Goal: Task Accomplishment & Management: Manage account settings

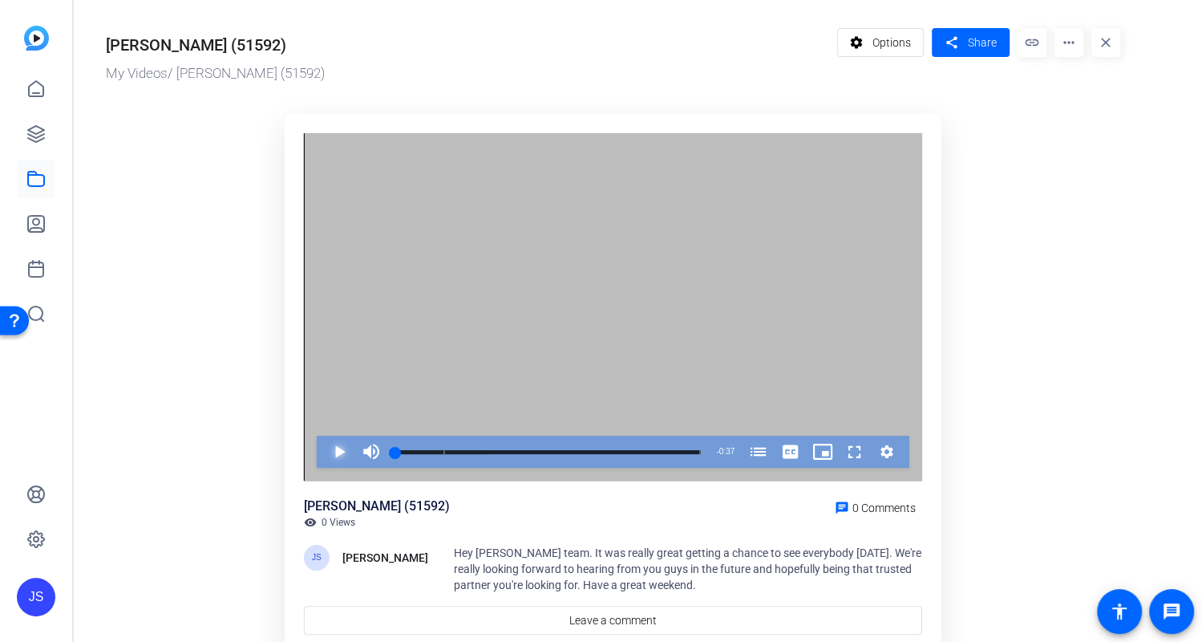
click at [323, 451] on span "Video Player" at bounding box center [323, 451] width 0 height 32
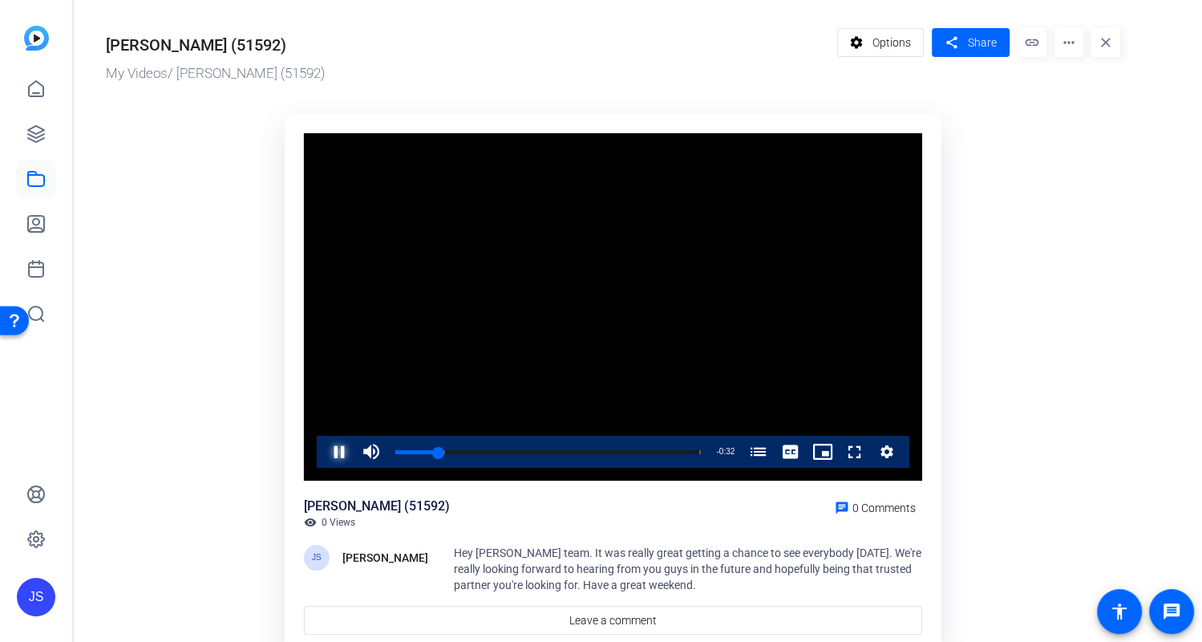
click at [323, 452] on span "Video Player" at bounding box center [323, 451] width 0 height 32
click at [323, 456] on span "Video Player" at bounding box center [323, 451] width 0 height 32
click at [972, 41] on span "Share" at bounding box center [982, 42] width 29 height 17
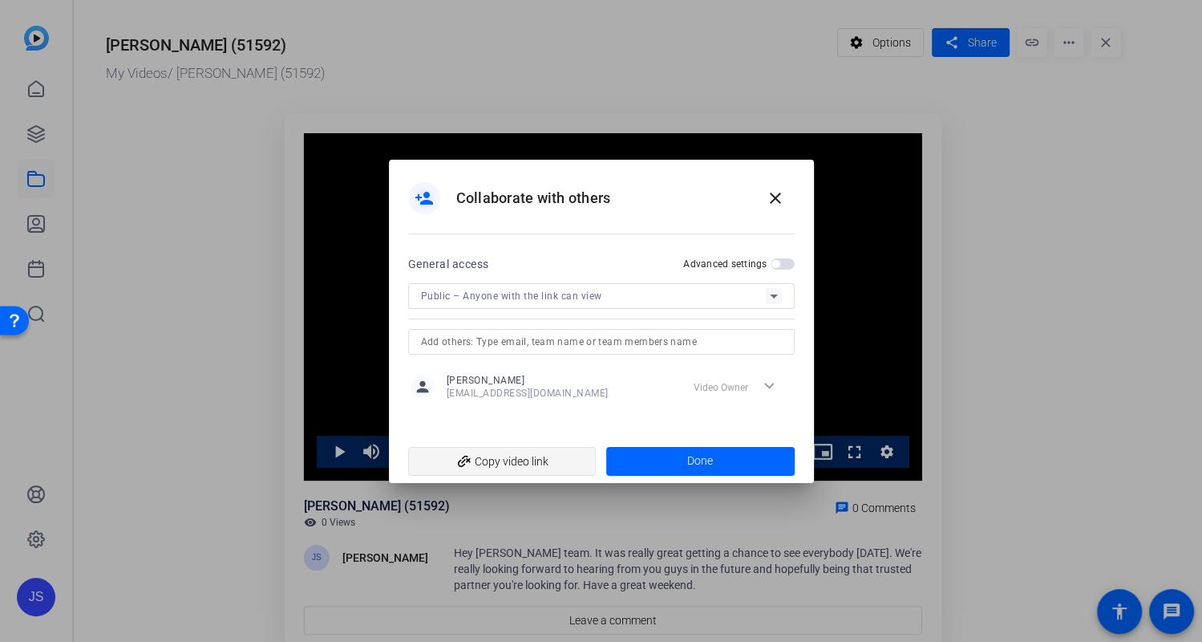
click at [507, 461] on span "add_link Copy video link" at bounding box center [502, 461] width 163 height 30
click at [775, 195] on mat-icon "close" at bounding box center [775, 197] width 19 height 19
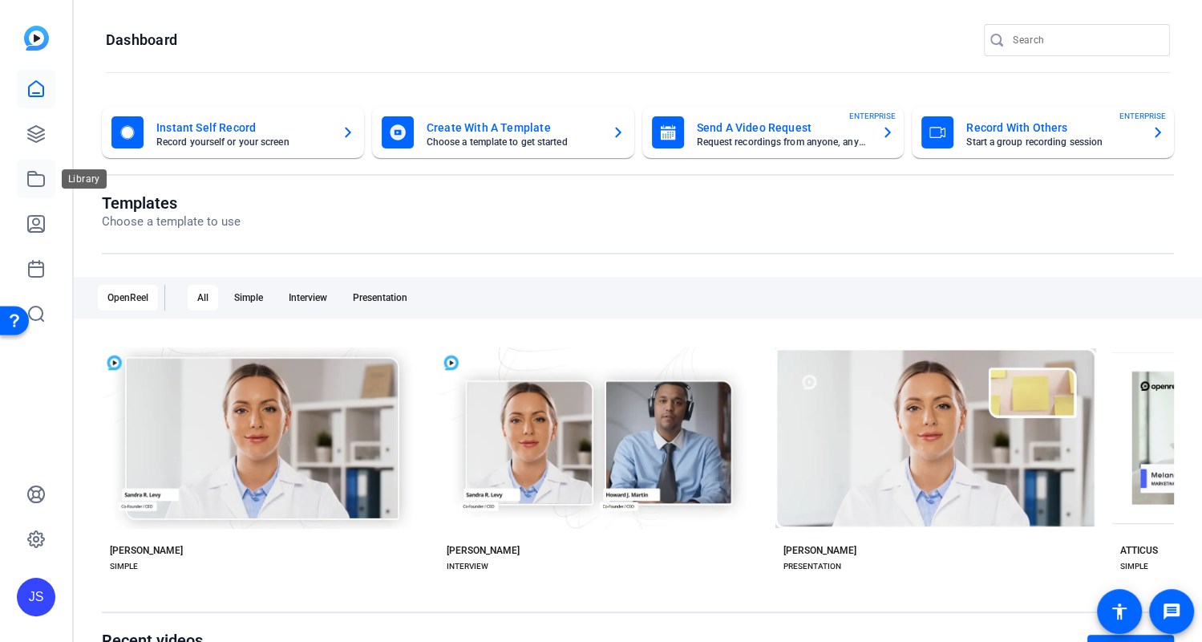
click at [37, 176] on icon at bounding box center [35, 178] width 19 height 19
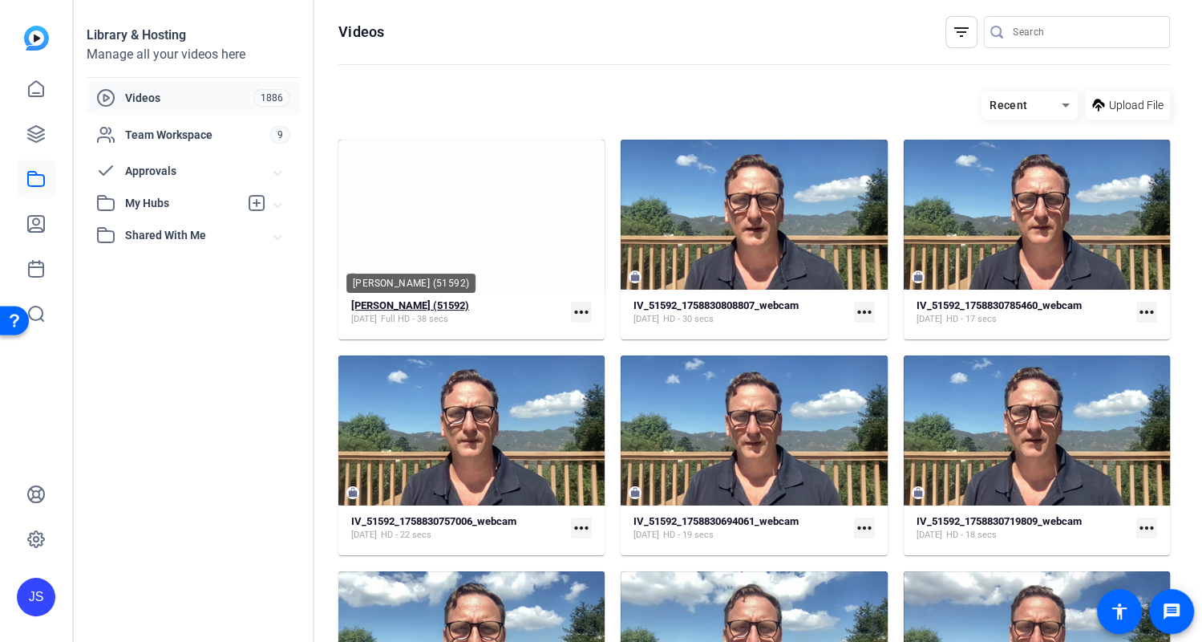
click at [405, 305] on strong "[PERSON_NAME] (51592)" at bounding box center [410, 305] width 118 height 12
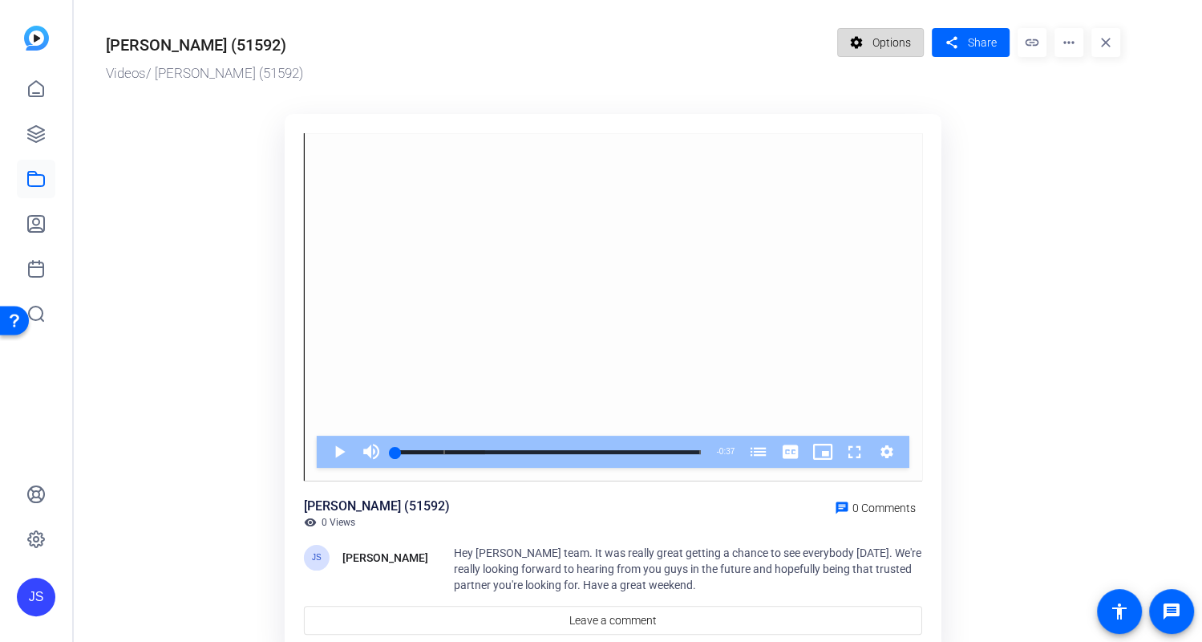
click at [889, 44] on span "Options" at bounding box center [892, 42] width 38 height 30
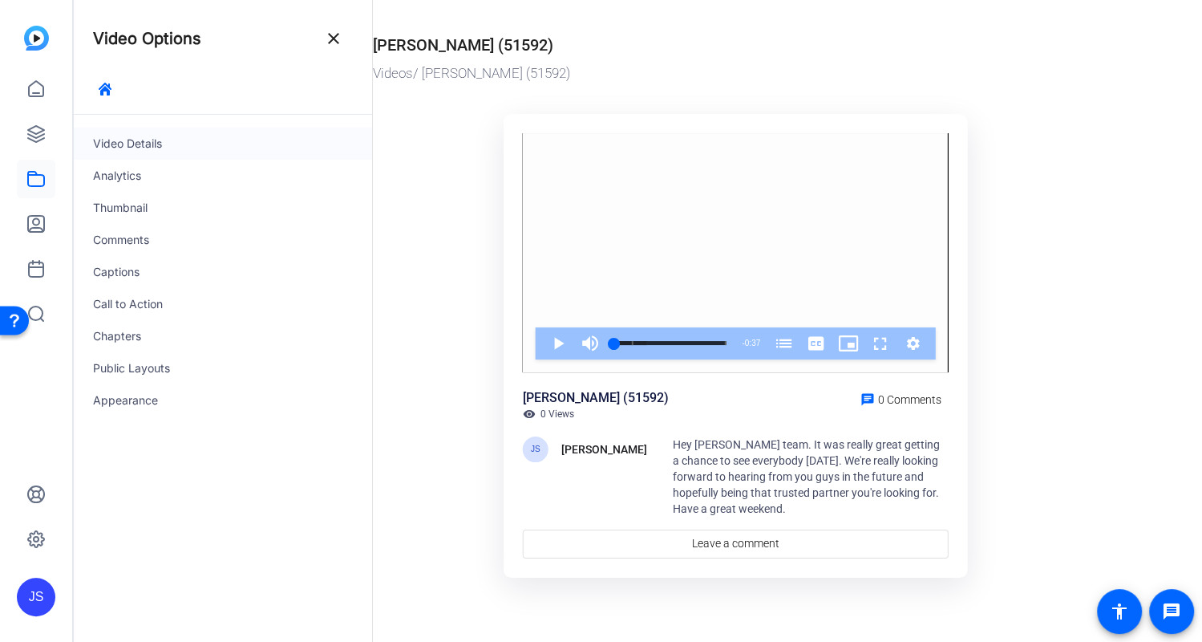
click at [138, 142] on div "Video Details" at bounding box center [223, 144] width 298 height 32
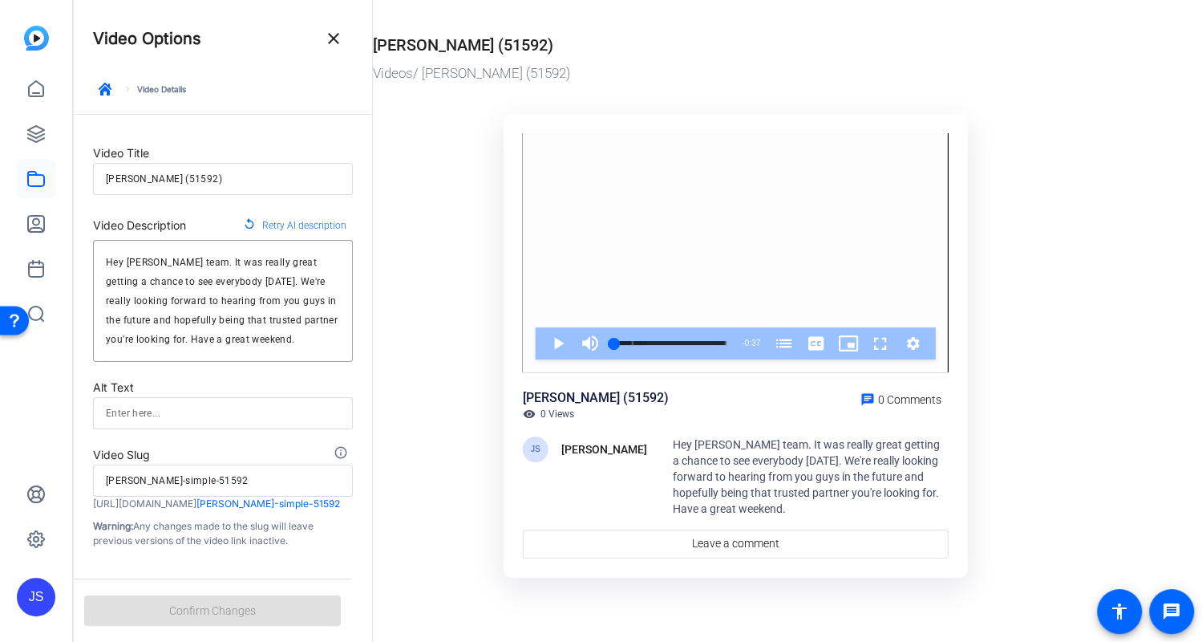
click at [206, 178] on input "[PERSON_NAME] (51592)" at bounding box center [223, 178] width 234 height 19
drag, startPoint x: 206, startPoint y: 178, endPoint x: 71, endPoint y: 175, distance: 134.8
click at [71, 175] on mat-sidenav-container "JS Video Options close keyboard_arrow_right Video Details Video Title [PERSON_N…" at bounding box center [601, 321] width 1202 height 642
type input "M"
type input "m"
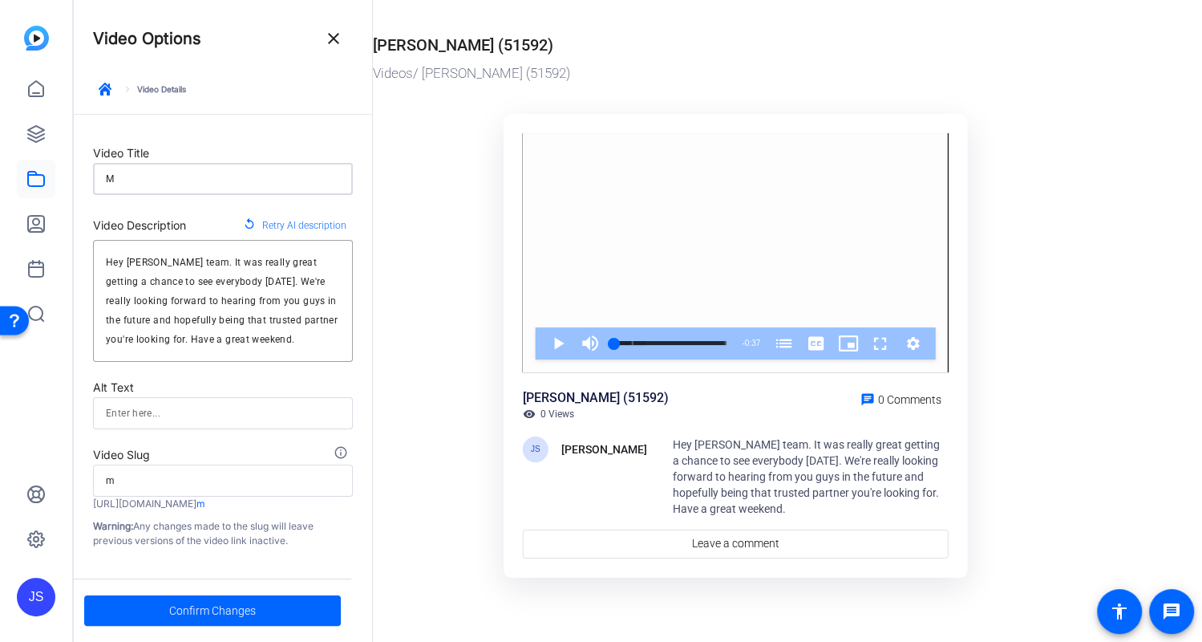
type input "Me"
type input "me"
type input "Mer"
type input "mer"
type input "Merr"
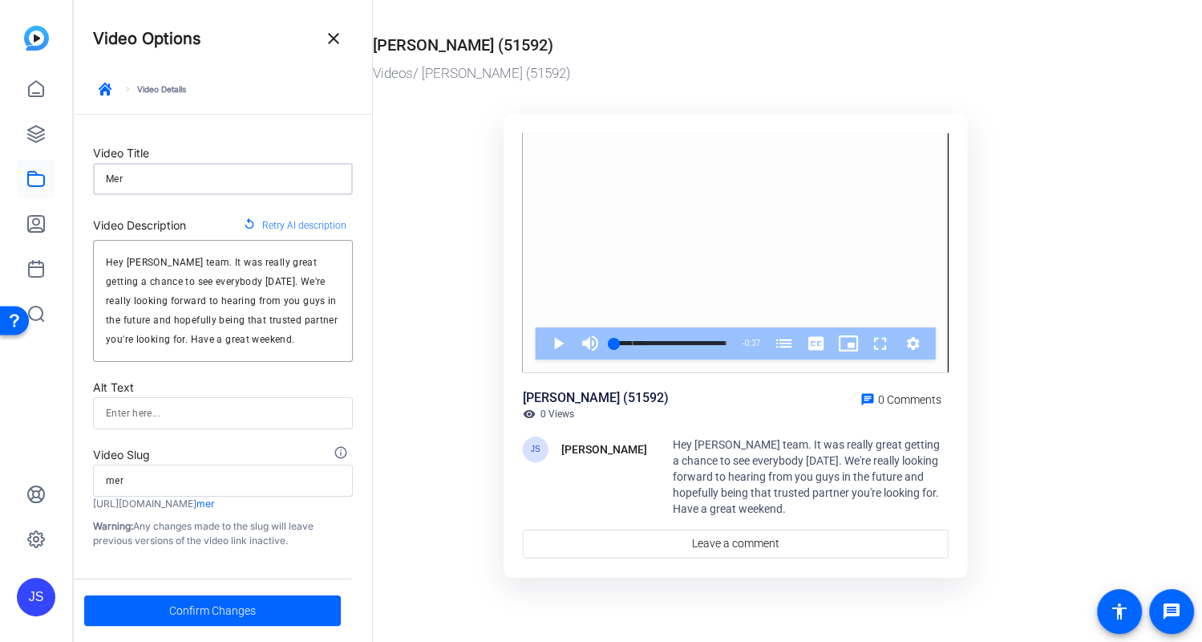
type input "merr"
type input "[PERSON_NAME]"
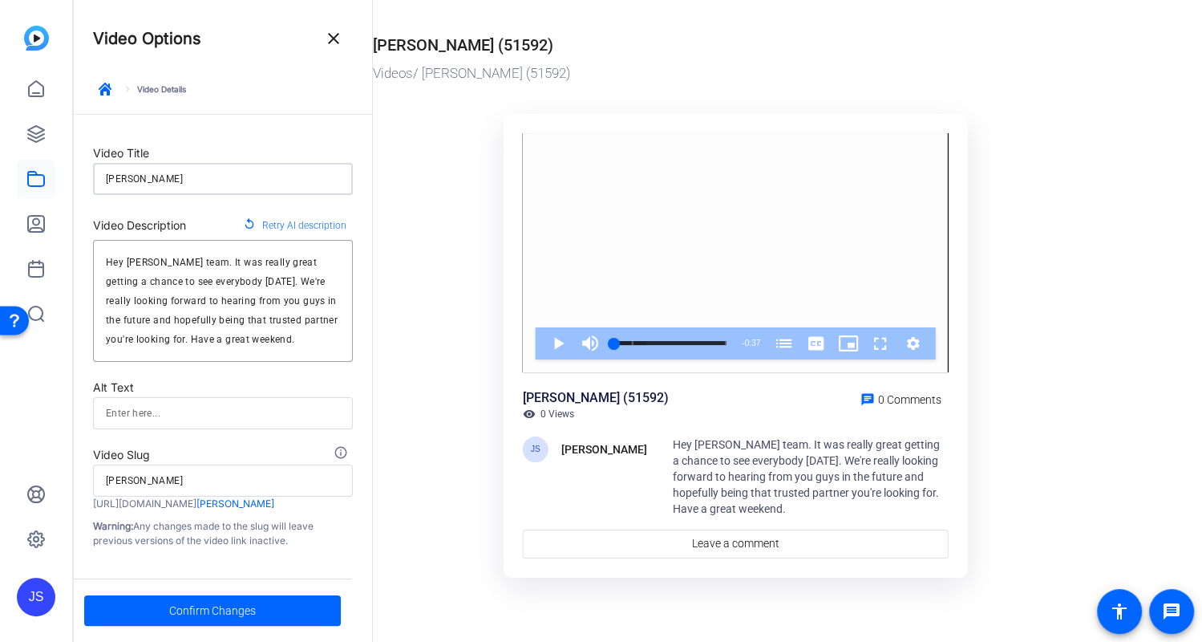
type input "[PERSON_NAME]"
type input "[PERSON_NAME] L"
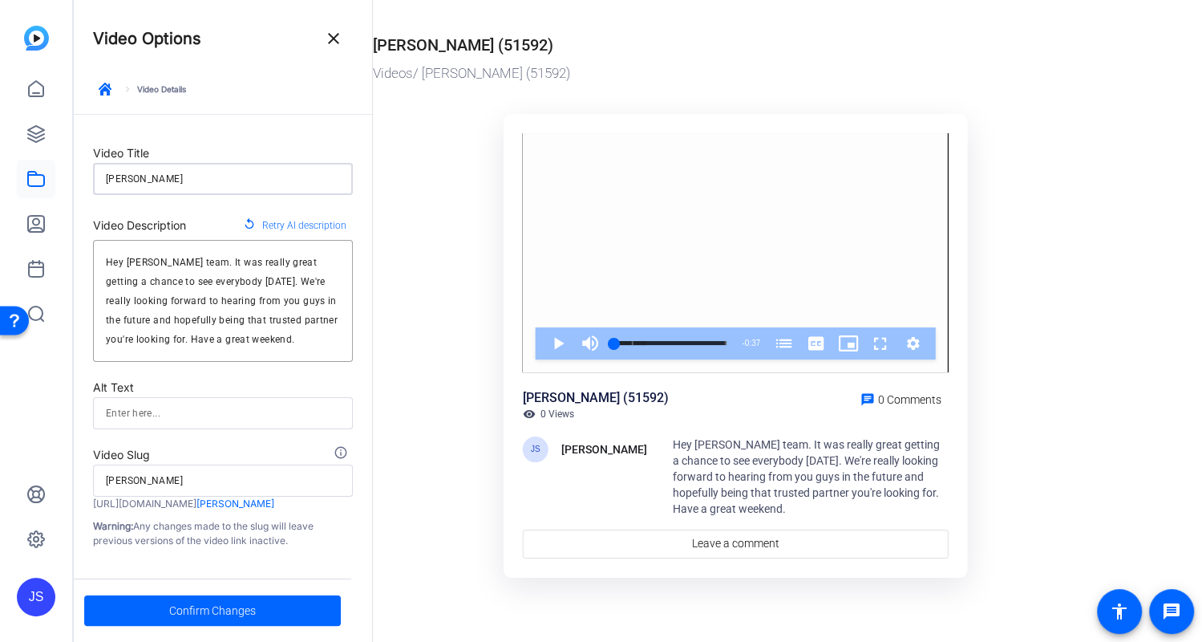
type input "[PERSON_NAME]-l"
type input "[PERSON_NAME]"
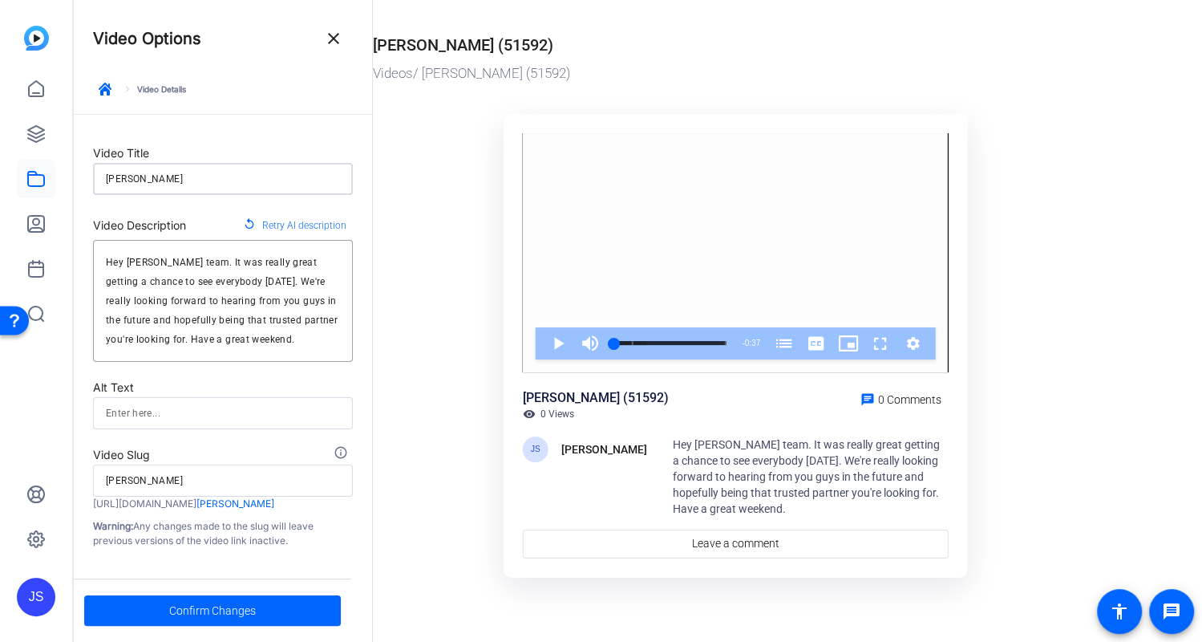
type input "[PERSON_NAME] Lync"
type input "[PERSON_NAME]-lync"
type input "[PERSON_NAME] [PERSON_NAME]"
type input "[PERSON_NAME]"
type input "[PERSON_NAME] [PERSON_NAME]"
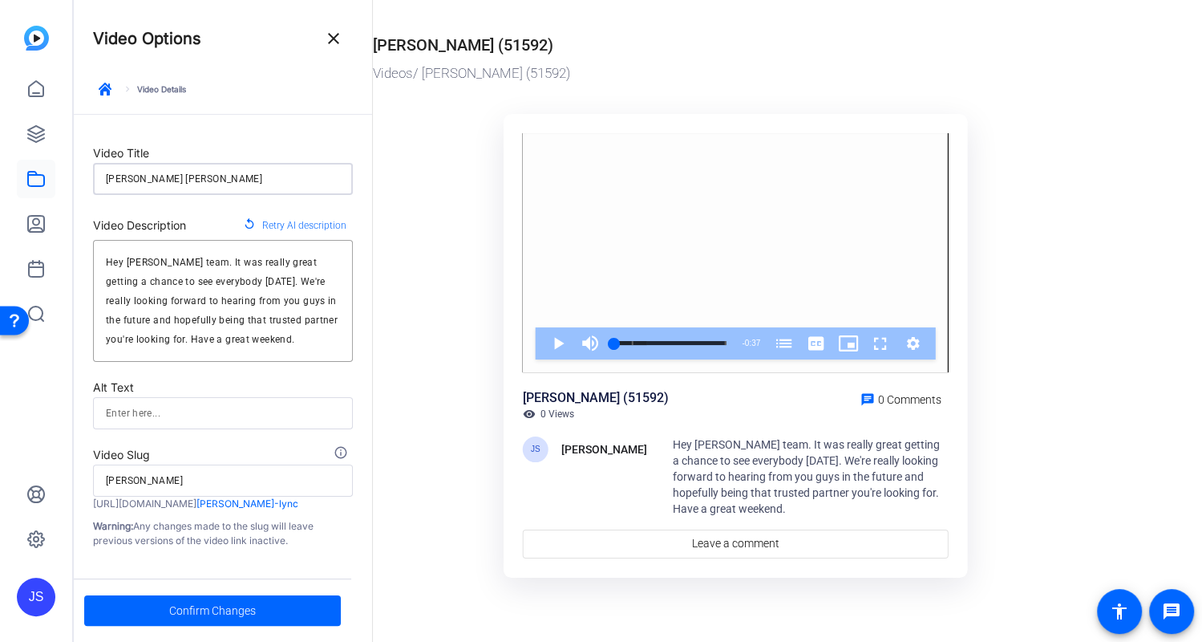
type input "[PERSON_NAME]"
type input "[PERSON_NAME] [PERSON_NAME] /"
type input "[PERSON_NAME]-"
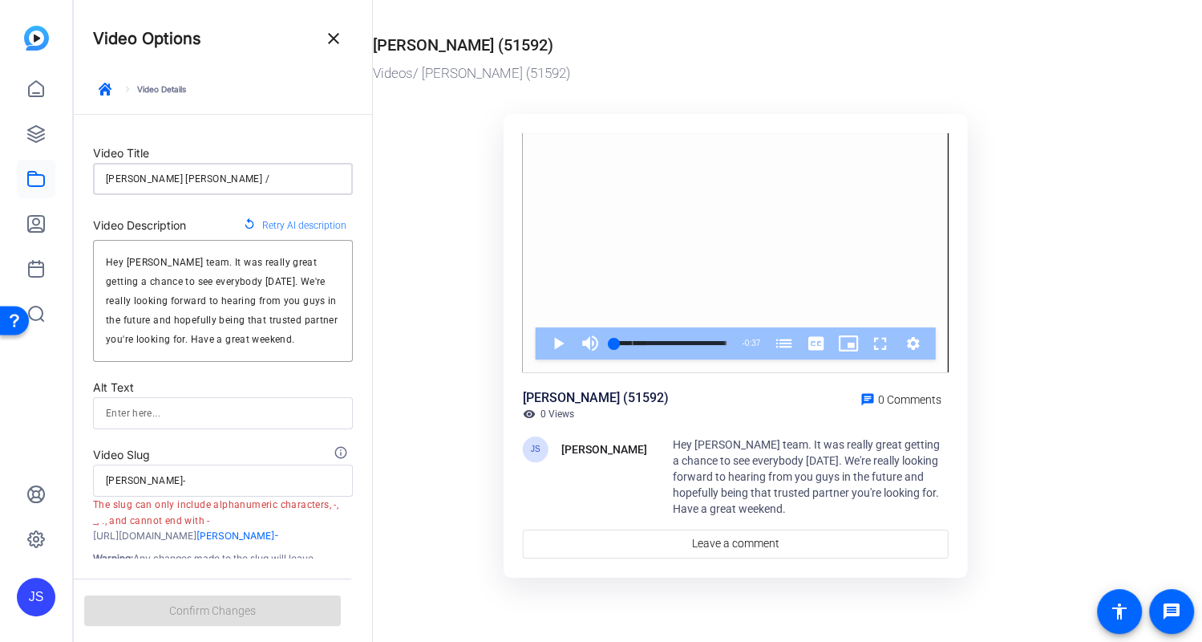
type input "[PERSON_NAME] [PERSON_NAME] /"
type input "[PERSON_NAME]-"
type input "[PERSON_NAME] [PERSON_NAME] / B"
type input "[PERSON_NAME]-b"
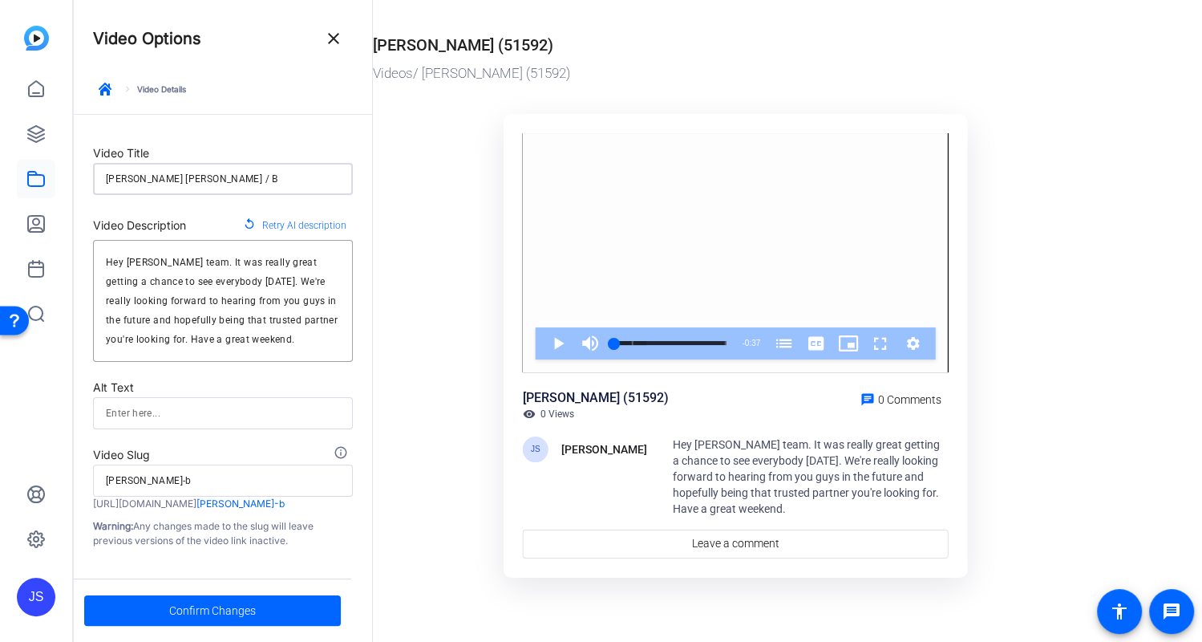
type input "[PERSON_NAME] [PERSON_NAME] / Ba"
type input "[PERSON_NAME]-ba"
type input "[PERSON_NAME] [PERSON_NAME] / Ban"
type input "[PERSON_NAME]-ban"
type input "[PERSON_NAME] [PERSON_NAME] / Bank"
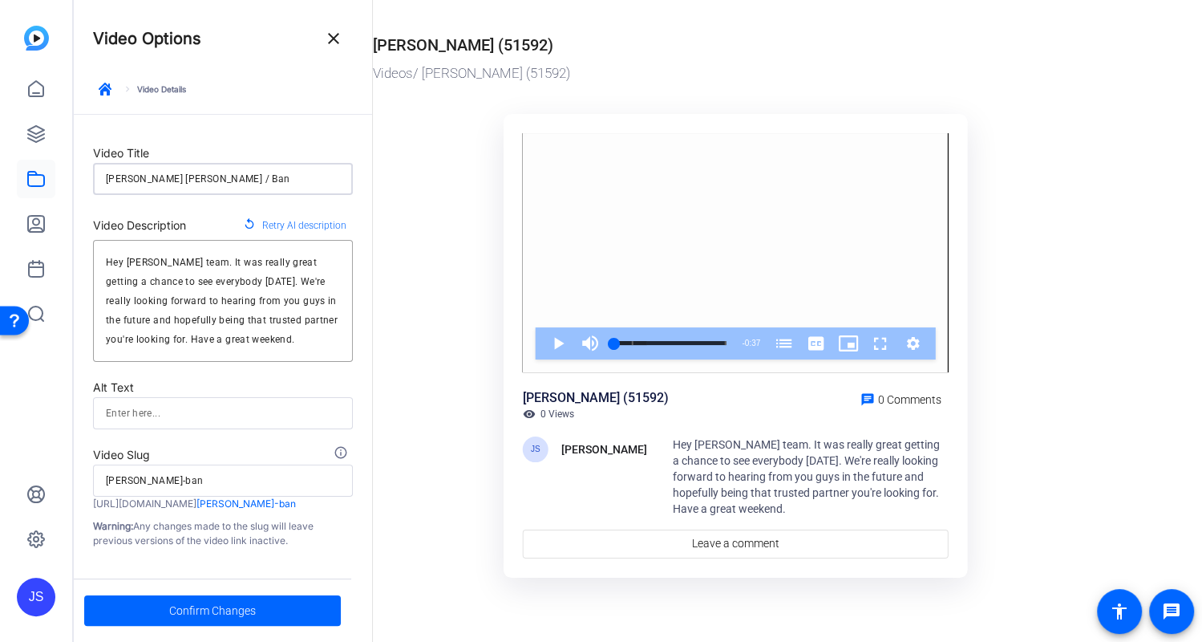
type input "[PERSON_NAME]-bank"
type input "[PERSON_NAME] [PERSON_NAME] / Bank"
type input "[PERSON_NAME]-bank"
type input "[PERSON_NAME] [PERSON_NAME] / Bank o"
type input "[PERSON_NAME]-bank-o"
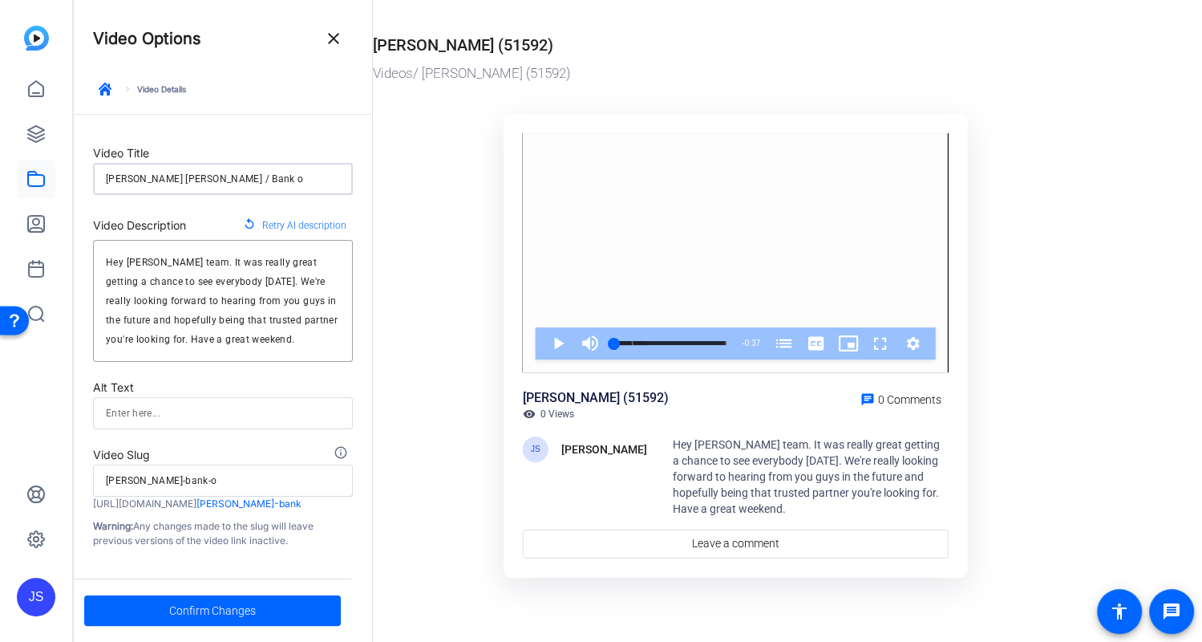
type input "[PERSON_NAME] [PERSON_NAME] / Bank of"
type input "[PERSON_NAME]-bank-of"
type input "[PERSON_NAME] [PERSON_NAME] / Bank of"
type input "[PERSON_NAME]-bank-of"
type input "[PERSON_NAME] [PERSON_NAME] / Bank of A"
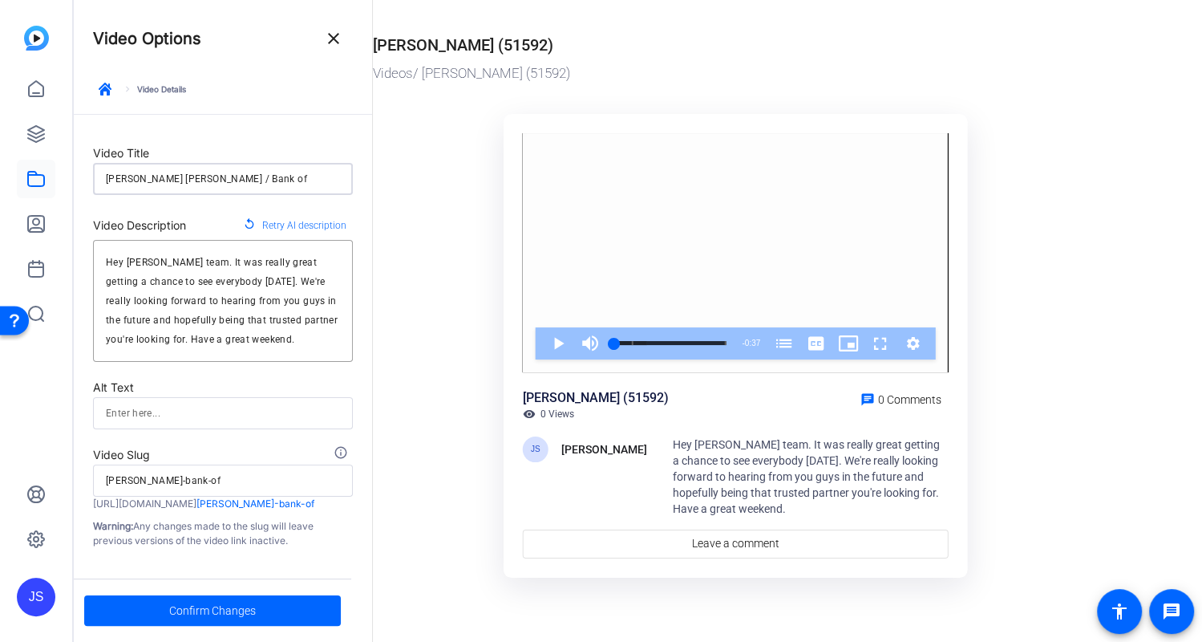
type input "[PERSON_NAME]-bank-of-a"
type input "[PERSON_NAME] [PERSON_NAME] / Bank of Am"
type input "[PERSON_NAME]-bank-of-am"
type input "[PERSON_NAME] [PERSON_NAME] / Bank of Ame"
type input "[PERSON_NAME]-bank-of-ame"
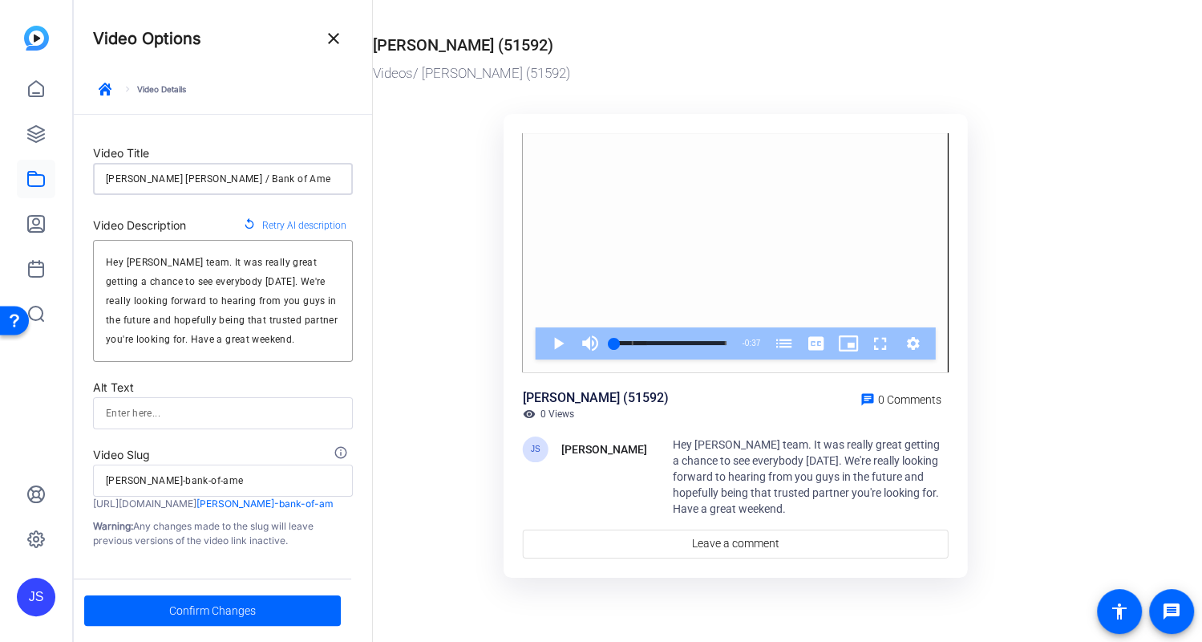
type input "[PERSON_NAME] [PERSON_NAME] / Bank of Amer"
type input "[PERSON_NAME]-bank-of-amer"
type input "[PERSON_NAME] [PERSON_NAME] / Bank of Ameri"
type input "[PERSON_NAME]-bank-of-ameri"
type input "[PERSON_NAME] [PERSON_NAME] / Bank of Americ"
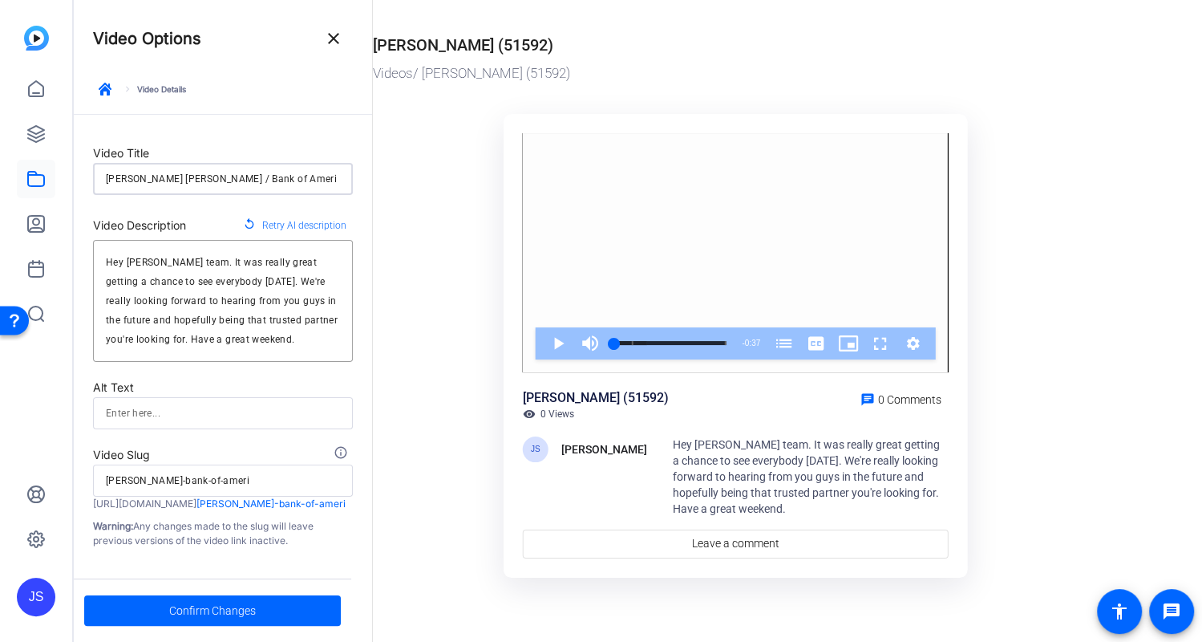
type input "[PERSON_NAME]-bank-of-americ"
type input "[PERSON_NAME] [PERSON_NAME] / Bank of America"
type input "[PERSON_NAME]-bank-of-[GEOGRAPHIC_DATA]"
type input "[PERSON_NAME] [PERSON_NAME] / Bank of America"
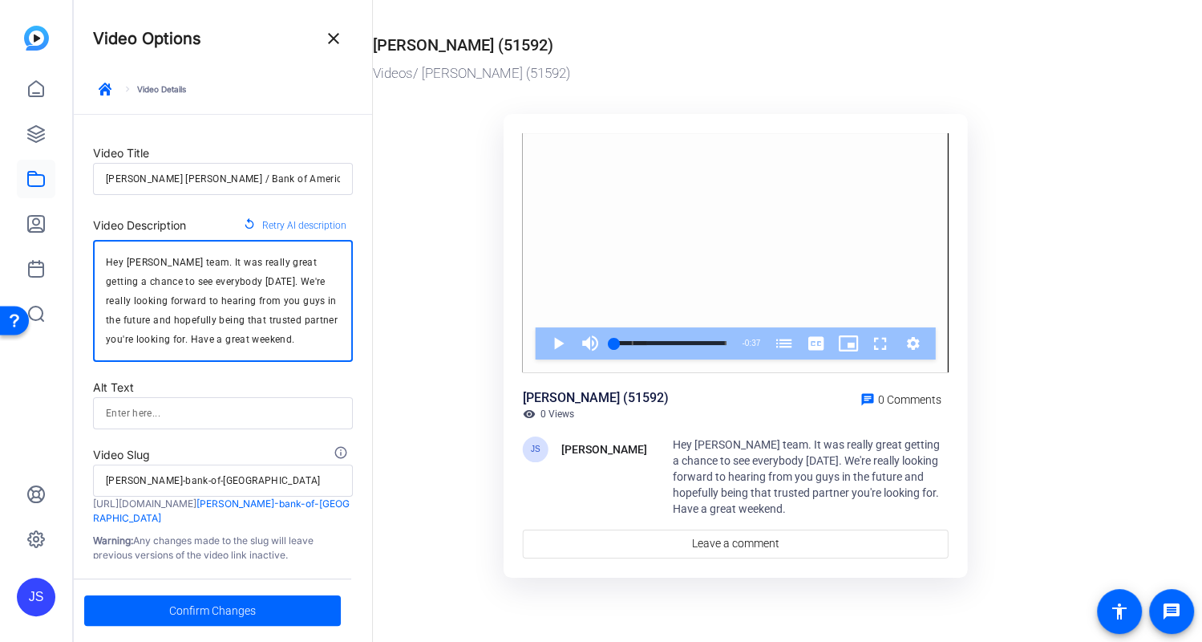
drag, startPoint x: 151, startPoint y: 261, endPoint x: 134, endPoint y: 262, distance: 16.9
click at [134, 262] on textarea "Hey [PERSON_NAME] team. It was really great getting a chance to see everybody […" at bounding box center [223, 301] width 234 height 96
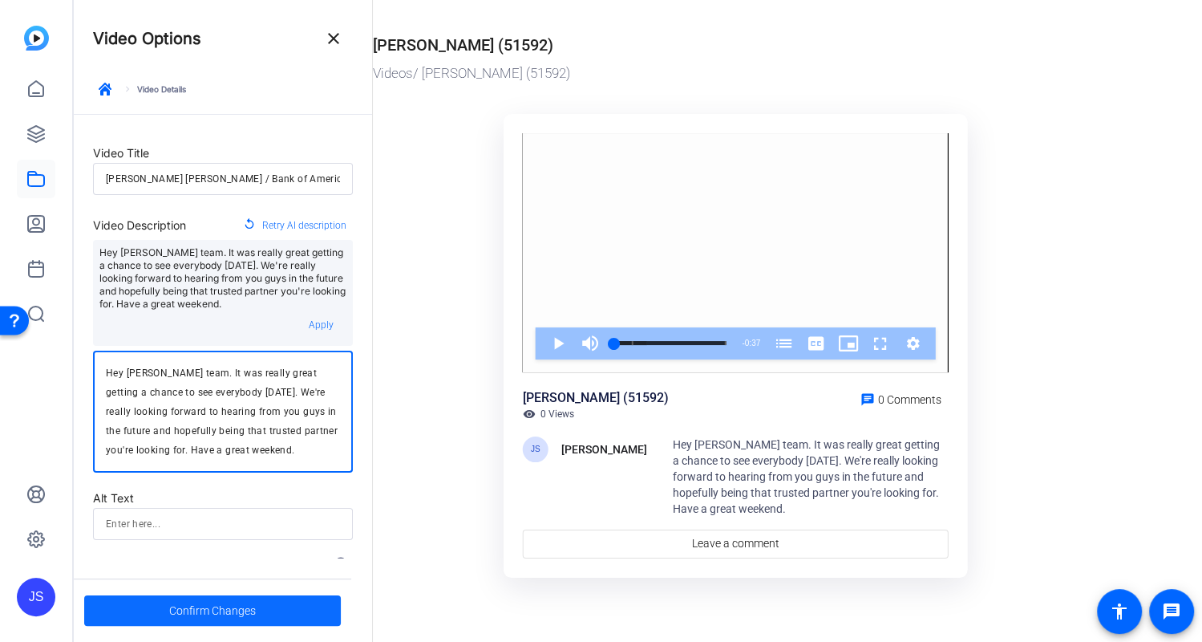
type textarea "Hey [PERSON_NAME] team. It was really great getting a chance to see everybody […"
click at [206, 604] on span "Confirm Changes" at bounding box center [212, 610] width 87 height 30
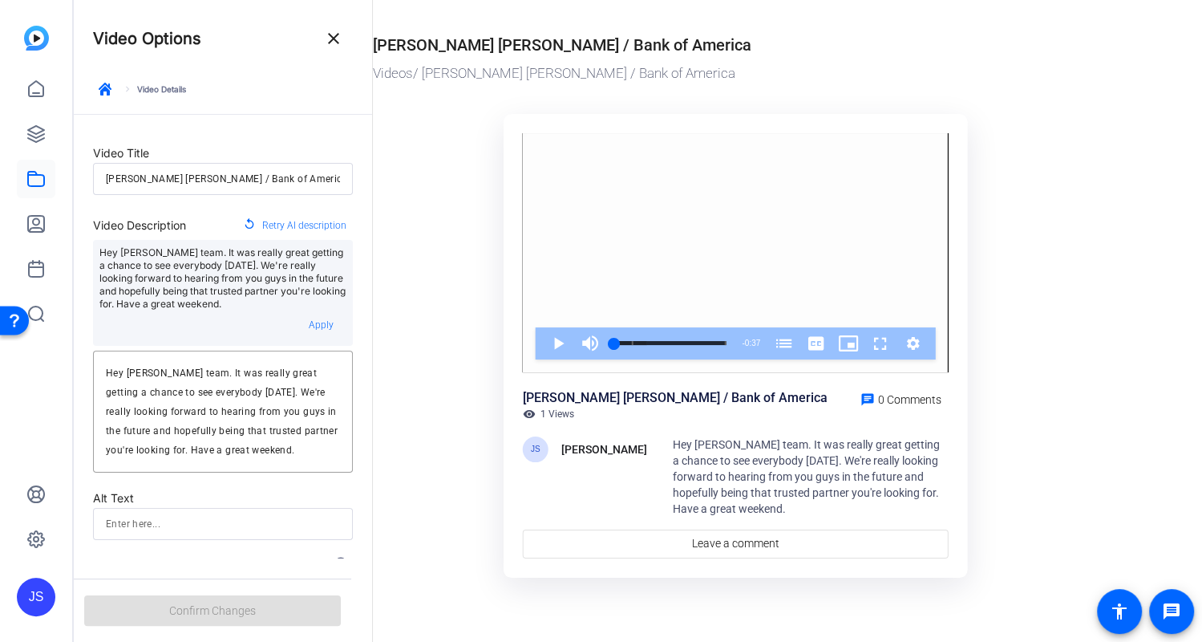
click at [439, 246] on ktd-grid "Video Player is loading. Play Video Play Mute Current Time 0:00 / Duration 0:37…" at bounding box center [735, 348] width 725 height 489
click at [335, 43] on mat-icon "close" at bounding box center [333, 38] width 19 height 19
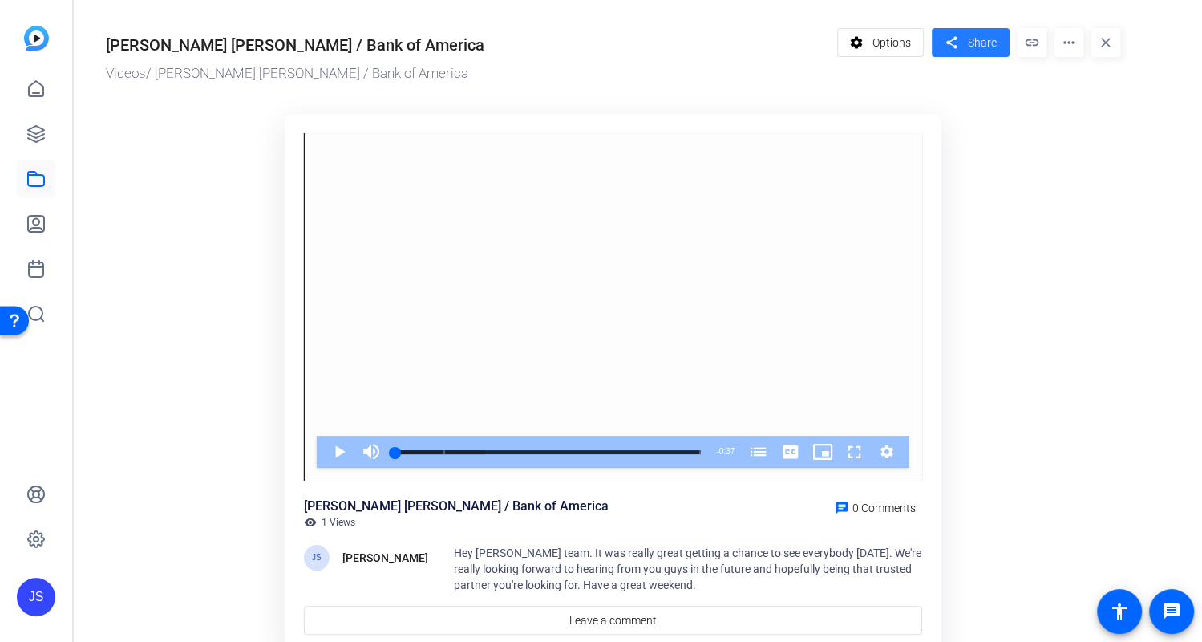
click at [969, 41] on span "Share" at bounding box center [982, 42] width 29 height 17
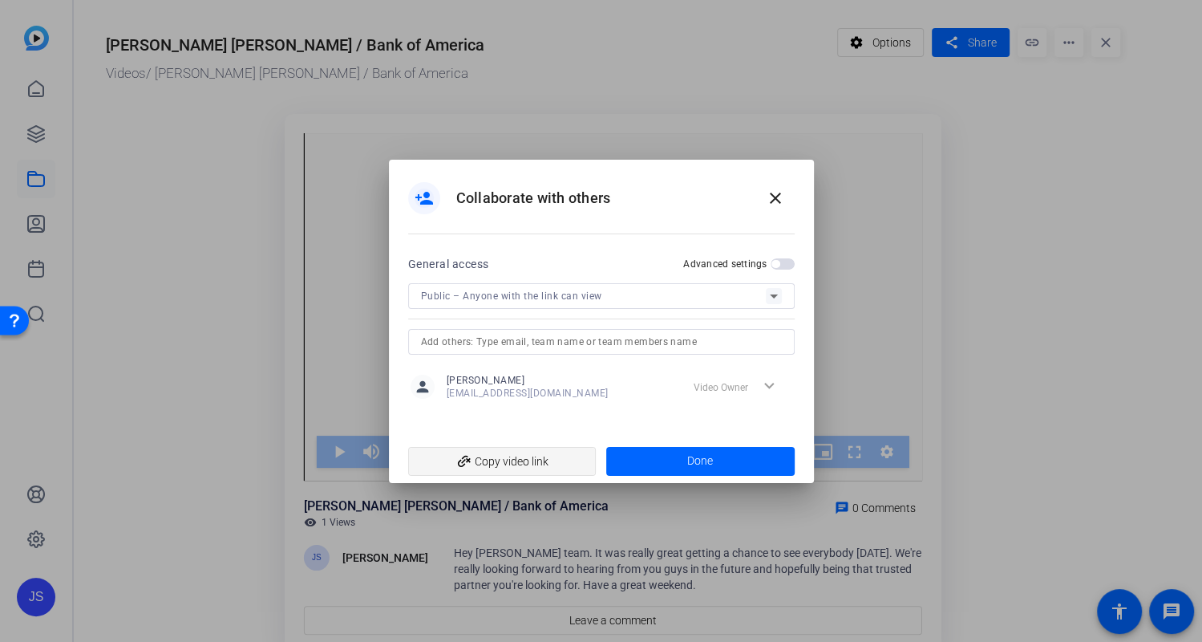
click at [504, 464] on span "add_link Copy video link" at bounding box center [502, 461] width 163 height 30
click at [770, 198] on mat-icon "close" at bounding box center [775, 197] width 19 height 19
